Goal: Transaction & Acquisition: Subscribe to service/newsletter

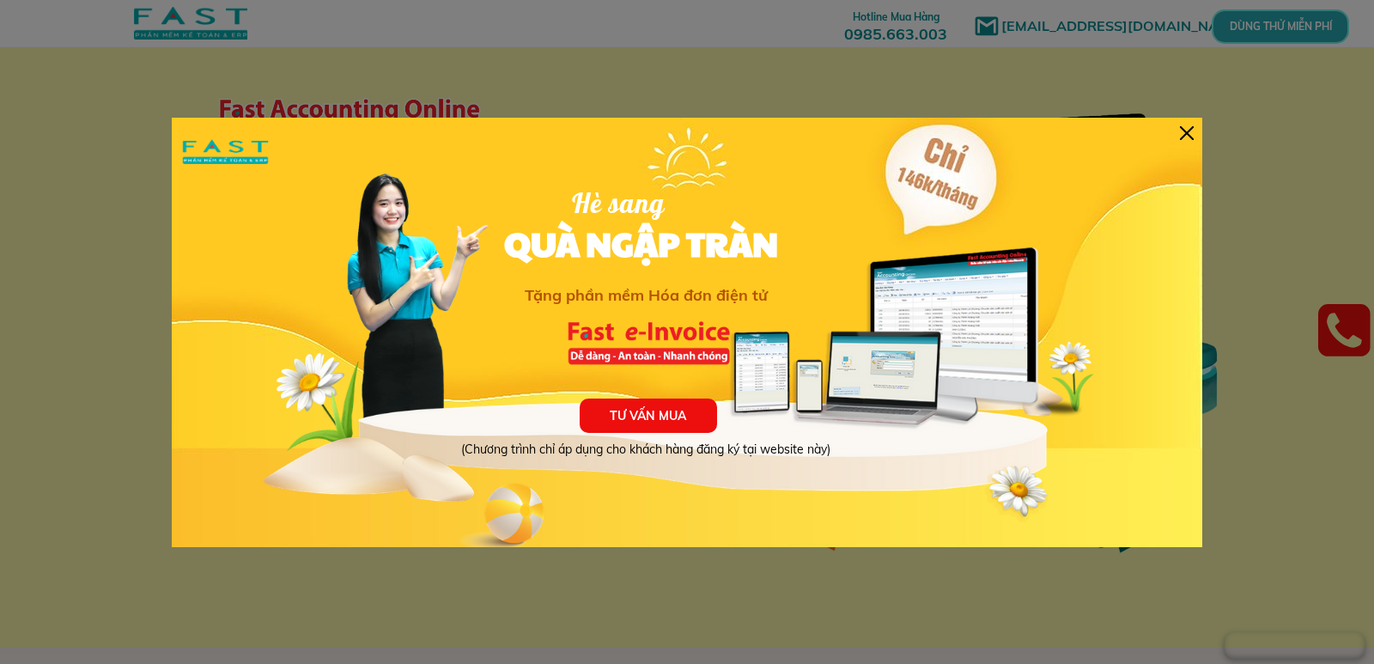
click at [1186, 127] on div at bounding box center [1187, 133] width 14 height 14
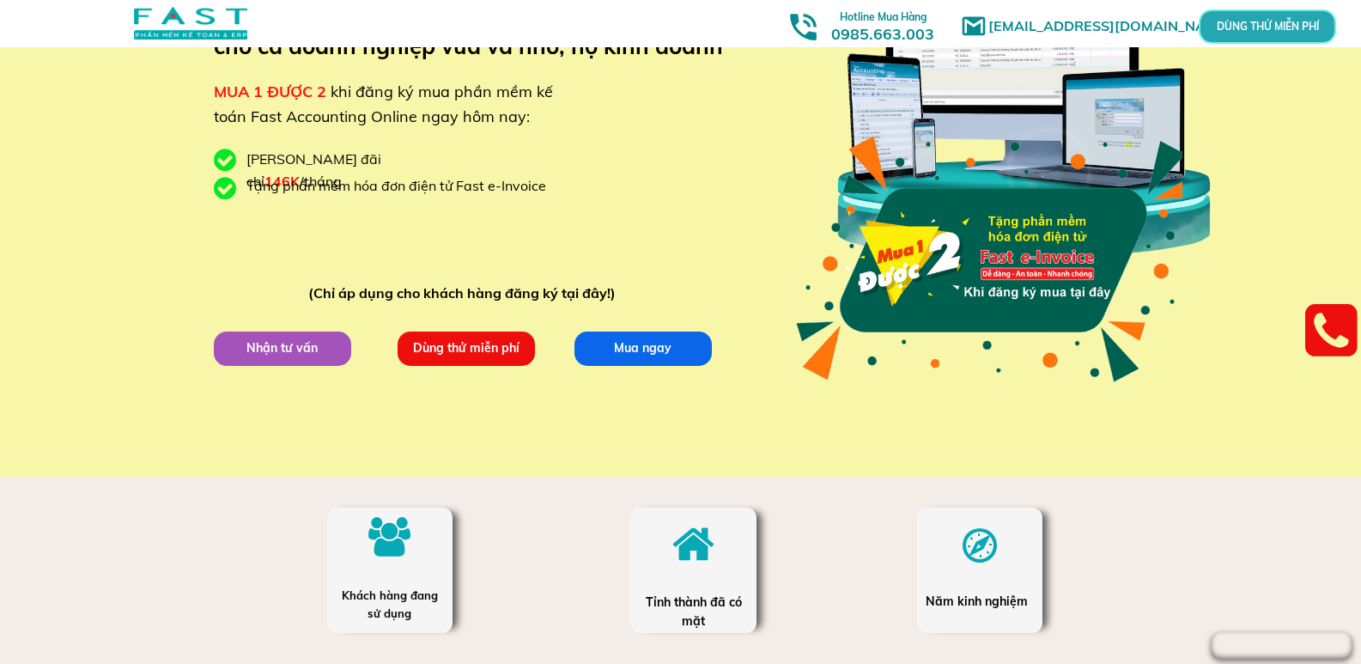
scroll to position [172, 0]
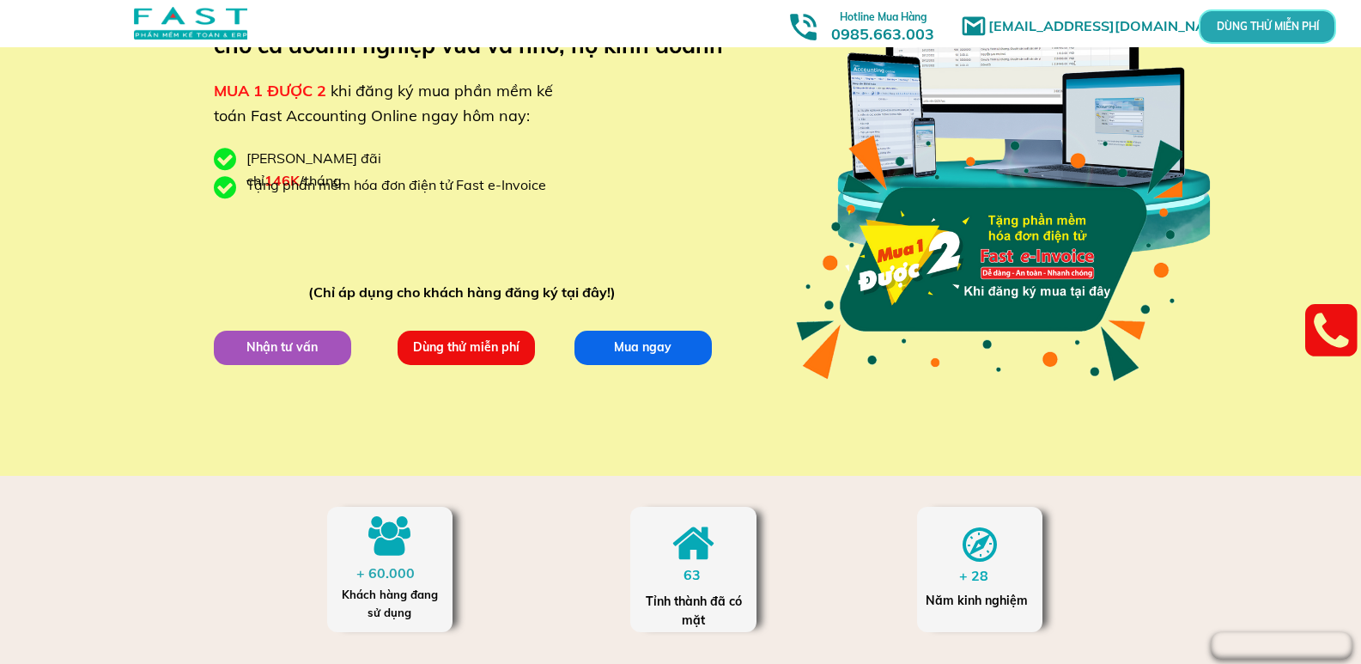
click at [475, 350] on p "Dùng thử miễn phí" at bounding box center [466, 347] width 138 height 34
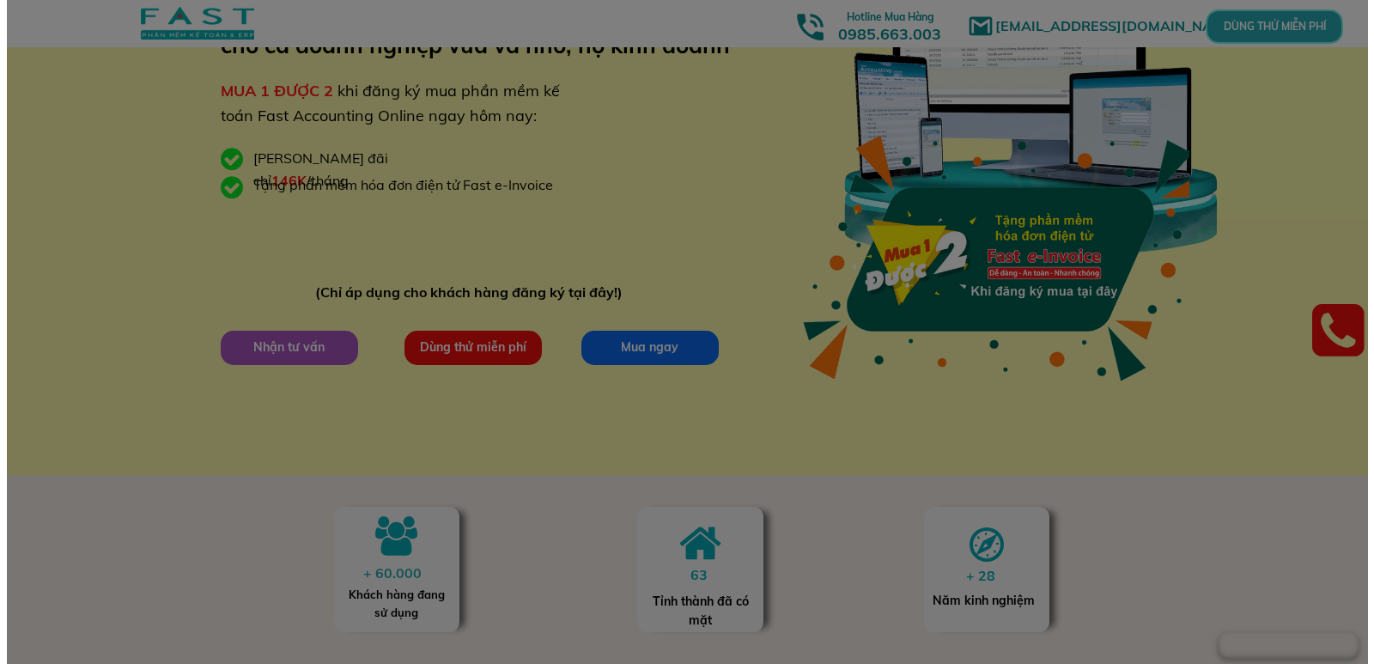
scroll to position [0, 0]
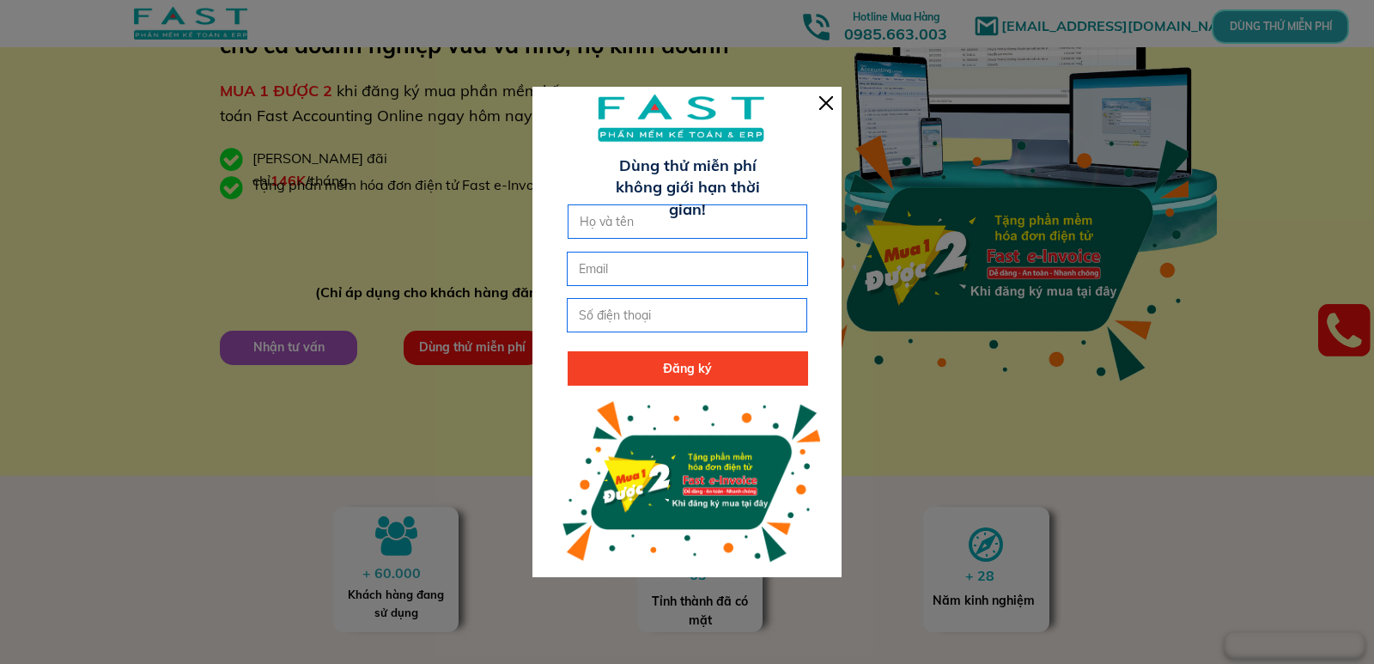
click at [829, 97] on div at bounding box center [826, 103] width 14 height 14
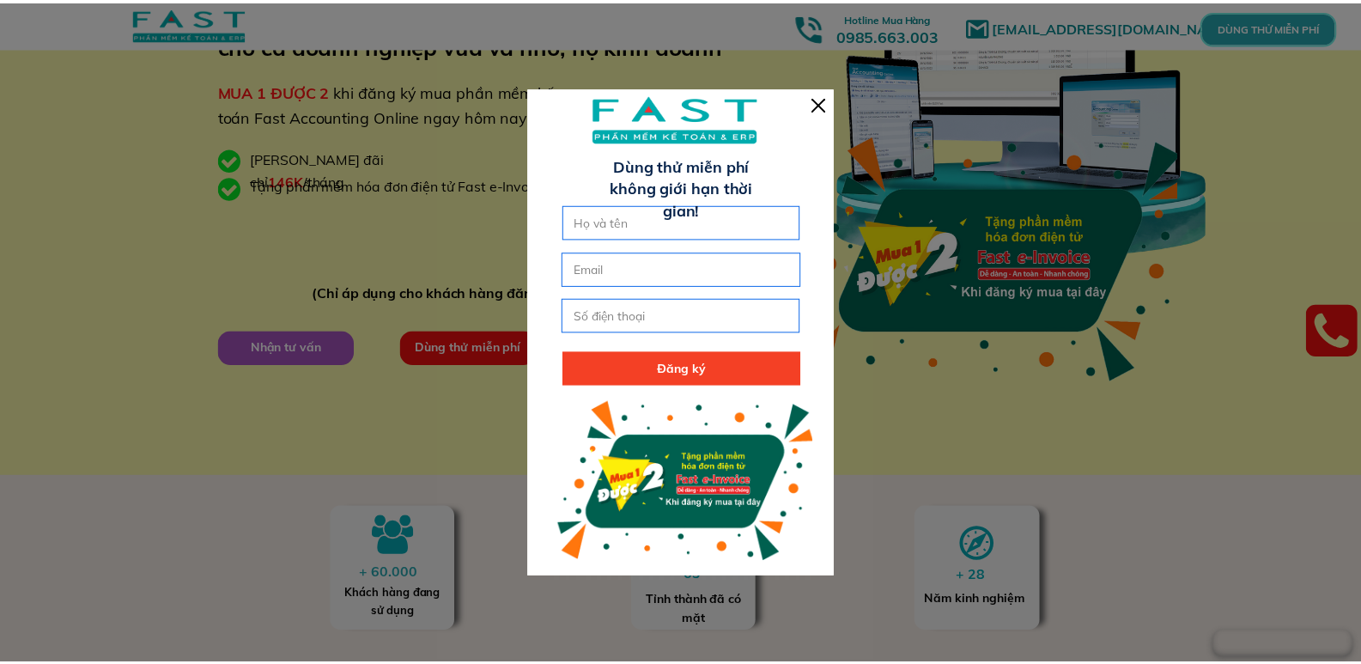
scroll to position [172, 0]
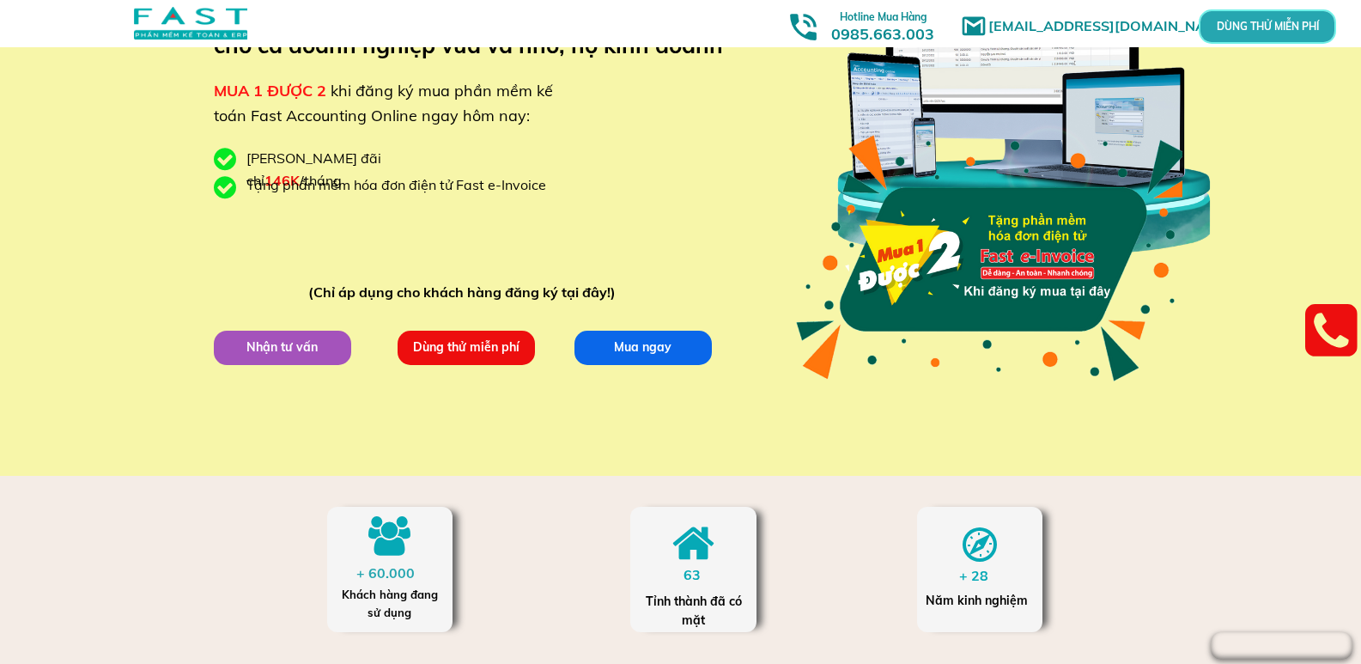
drag, startPoint x: 65, startPoint y: 128, endPoint x: 70, endPoint y: 46, distance: 82.6
click at [66, 115] on div "[EMAIL_ADDRESS][DOMAIN_NAME] MUA 1 ĐƯỢC 2 khi đăng ký mua phần mềm kế toán Fast…" at bounding box center [680, 152] width 1361 height 648
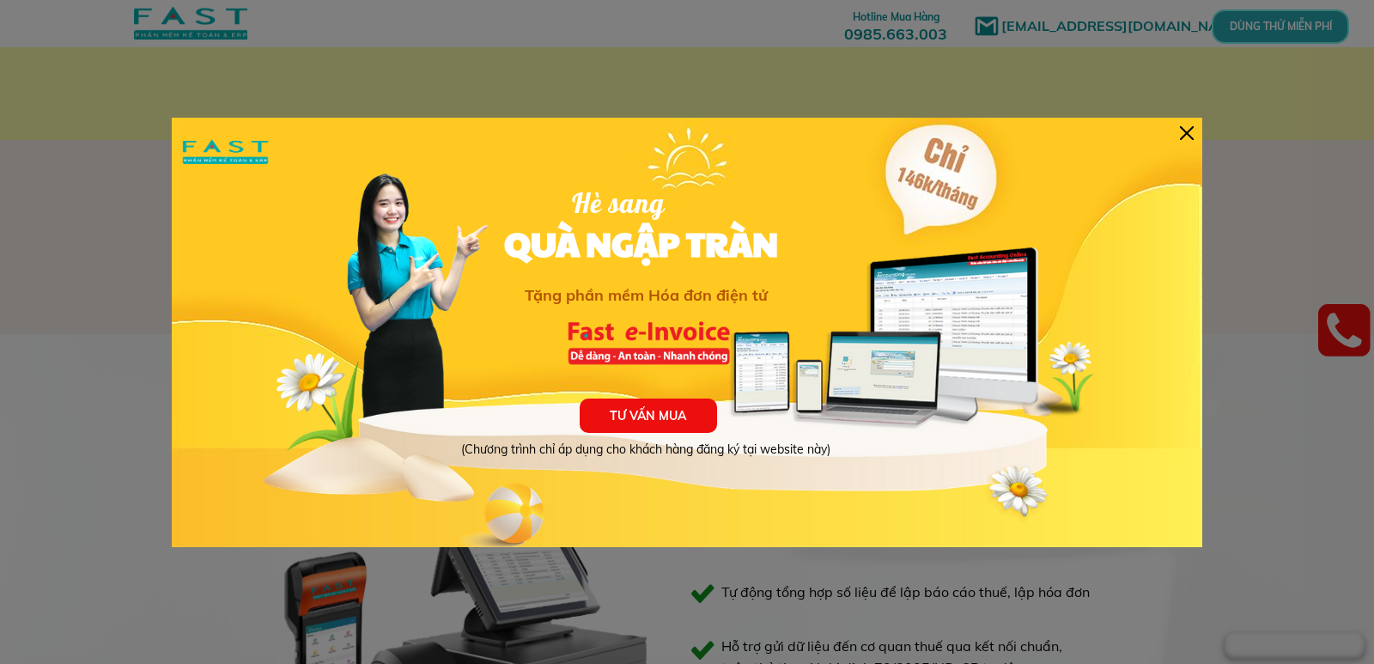
click at [1196, 125] on div "TƯ VẤN MUA (Chương trình chỉ áp dụng cho khách hàng đăng ký tại website này) Hè…" at bounding box center [687, 332] width 1031 height 429
click at [1196, 129] on div "TƯ VẤN MUA (Chương trình chỉ áp dụng cho khách hàng đăng ký tại website này) Hè…" at bounding box center [687, 332] width 1031 height 429
click at [1190, 136] on div at bounding box center [1187, 133] width 14 height 14
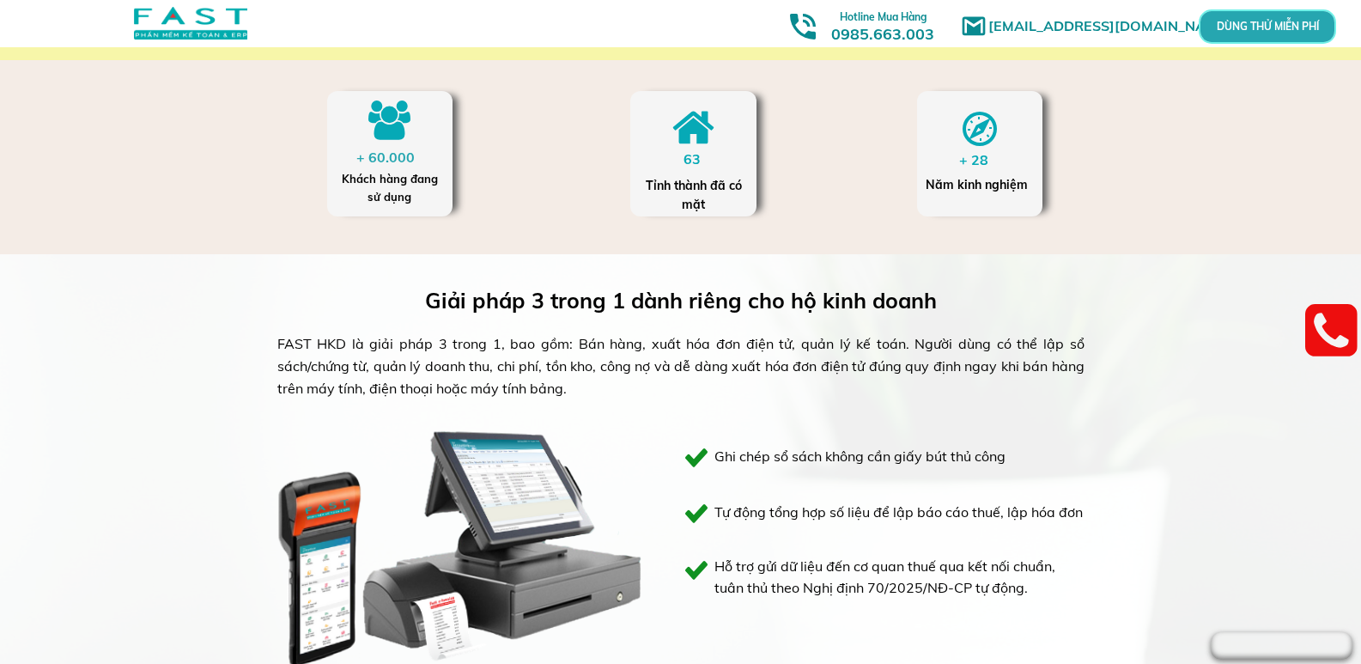
scroll to position [851, 0]
